Goal: Task Accomplishment & Management: Manage account settings

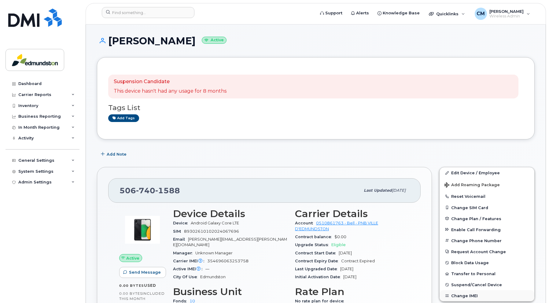
scroll to position [35, 0]
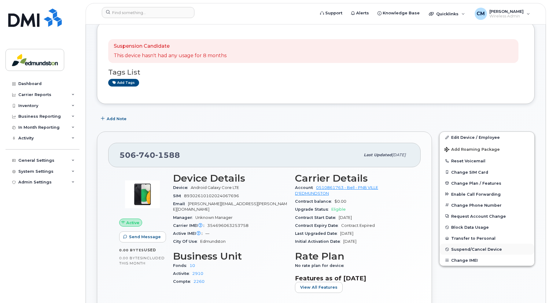
click at [460, 247] on span "Suspend/Cancel Device" at bounding box center [476, 249] width 51 height 5
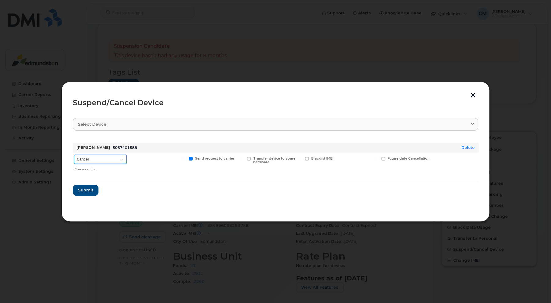
click at [105, 158] on select "Cancel Suspend - Extend Suspension Suspend - Reduced Rate Suspend - Full Rate S…" at bounding box center [100, 159] width 53 height 9
click at [74, 155] on select "Cancel Suspend - Extend Suspension Suspend - Reduced Rate Suspend - Full Rate S…" at bounding box center [100, 159] width 53 height 9
click at [81, 191] on span "Submit" at bounding box center [85, 190] width 15 height 6
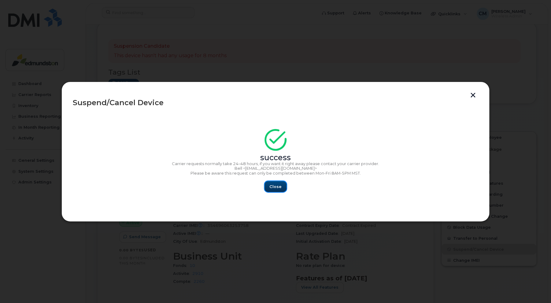
click at [274, 185] on span "Close" at bounding box center [275, 187] width 12 height 6
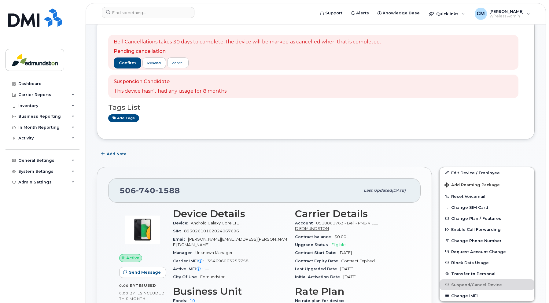
scroll to position [31, 0]
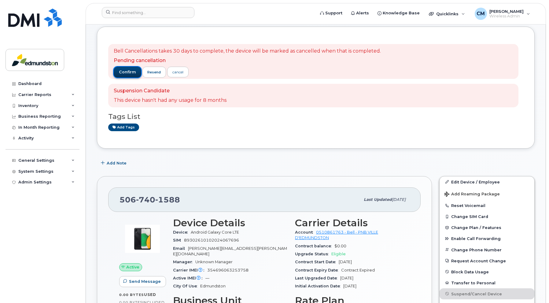
click at [125, 69] on span "confirm" at bounding box center [127, 72] width 17 height 6
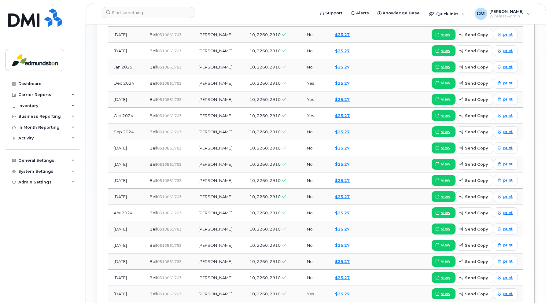
scroll to position [708, 0]
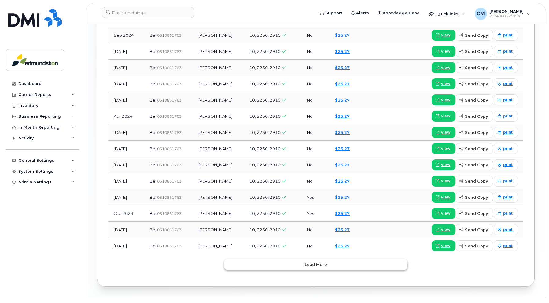
click at [302, 259] on button "Load more" at bounding box center [316, 264] width 184 height 11
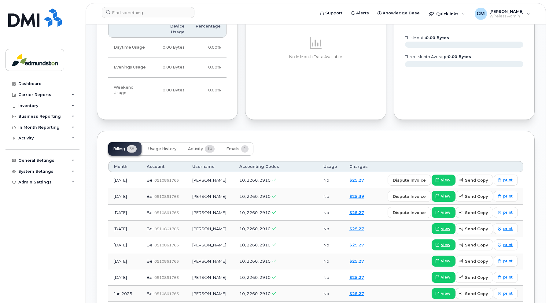
scroll to position [353, 0]
